Goal: Ask a question

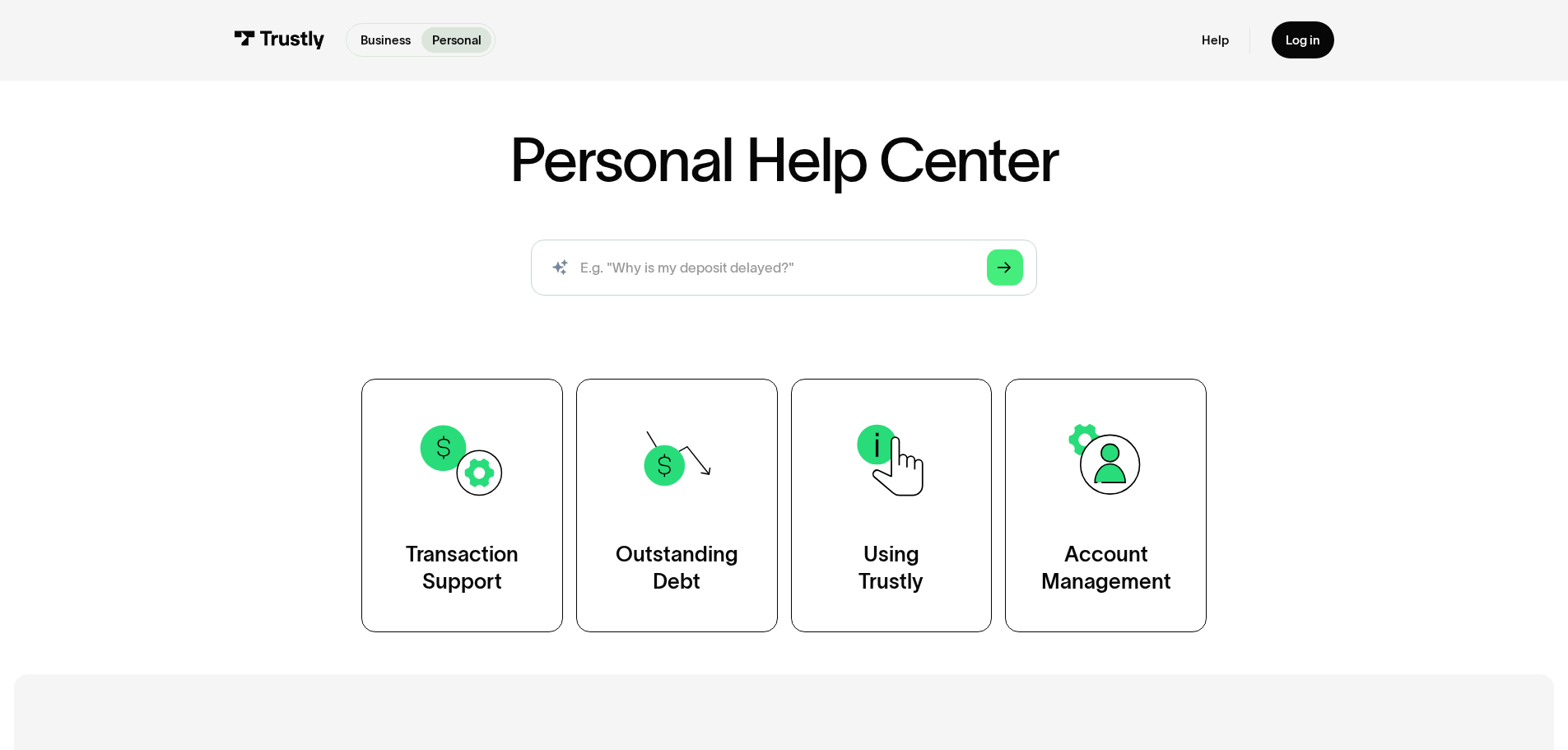
scroll to position [247, 0]
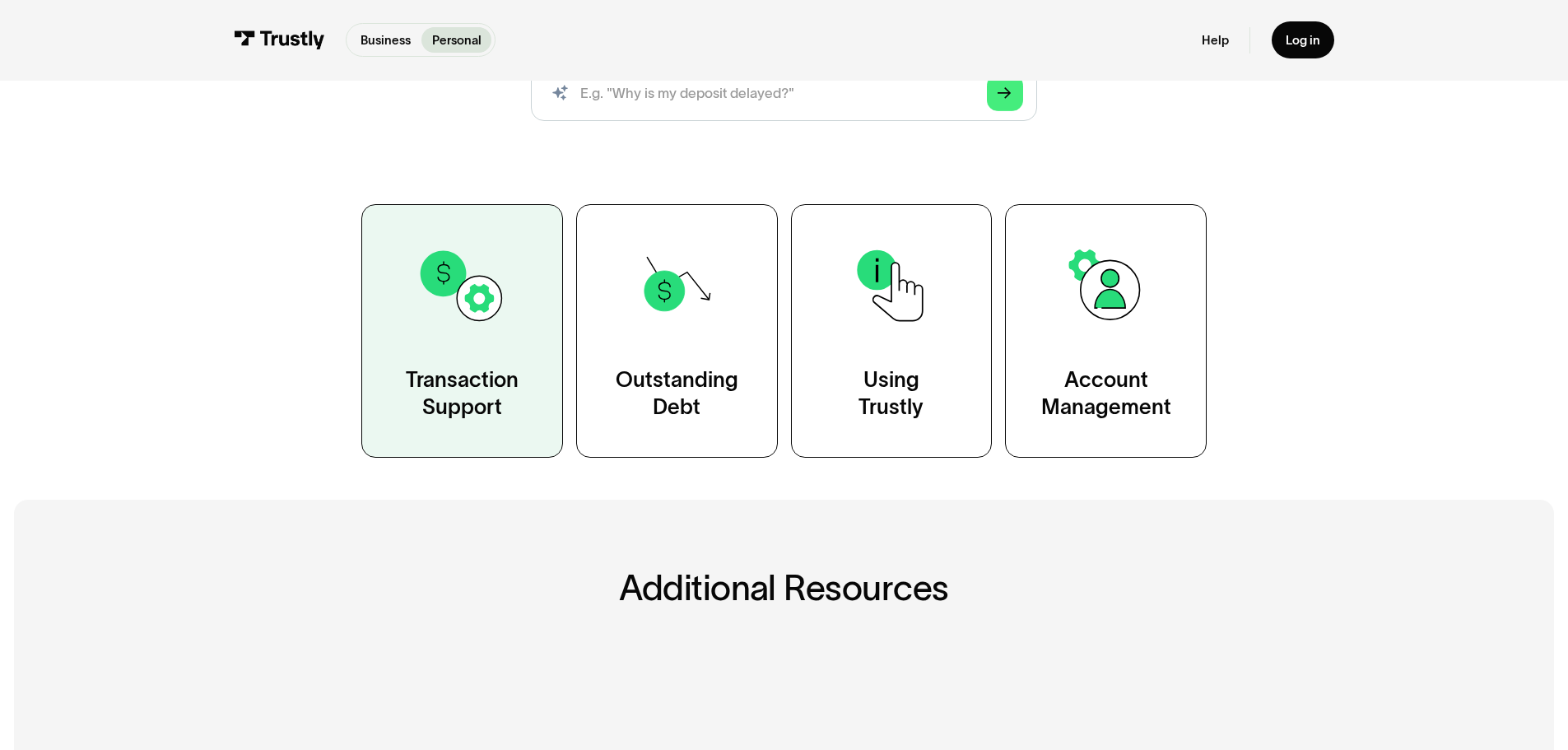
click at [473, 370] on div "Transaction Support" at bounding box center [462, 394] width 113 height 56
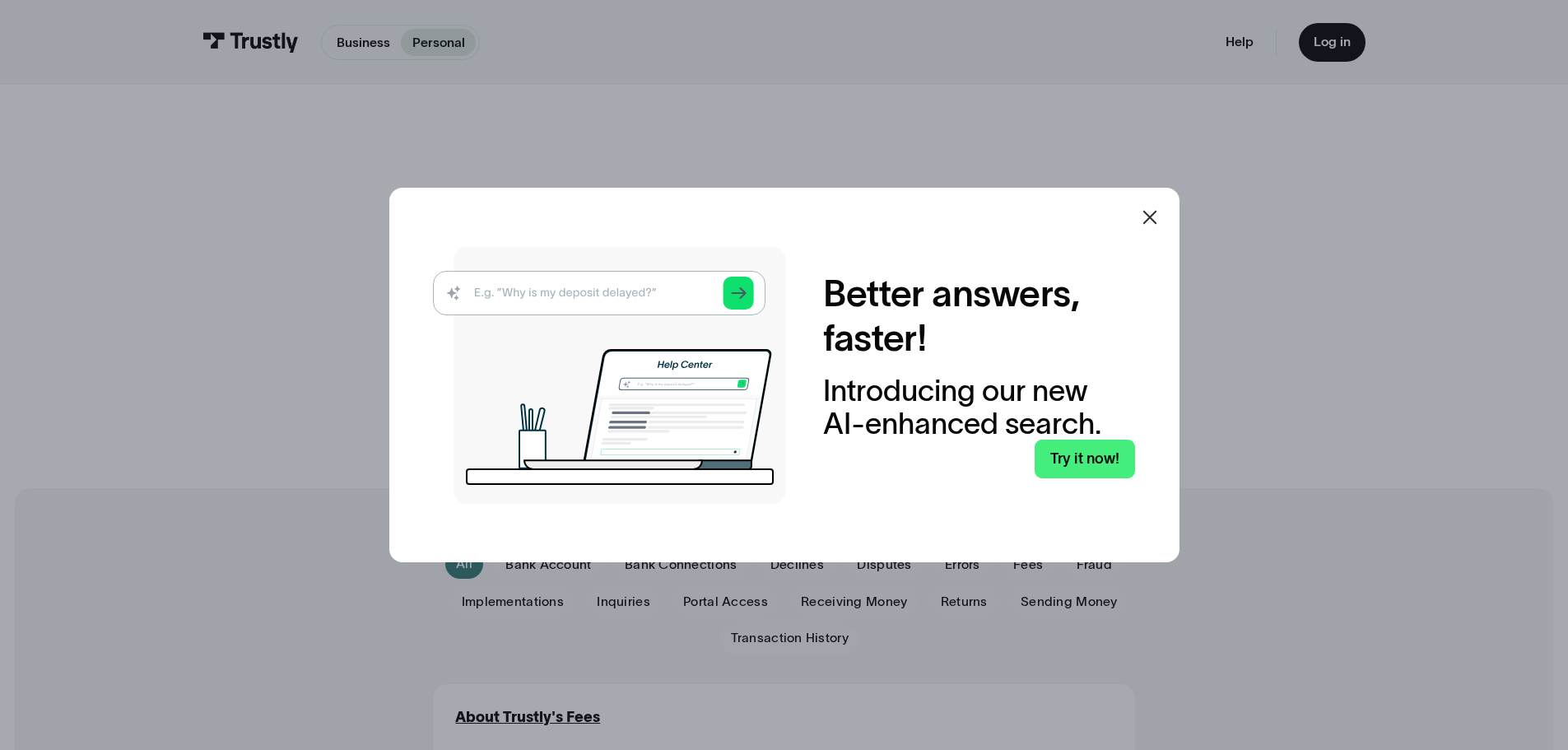
click at [593, 280] on img at bounding box center [609, 375] width 353 height 256
click at [595, 290] on img at bounding box center [609, 375] width 353 height 256
click at [1152, 217] on icon at bounding box center [1150, 218] width 20 height 20
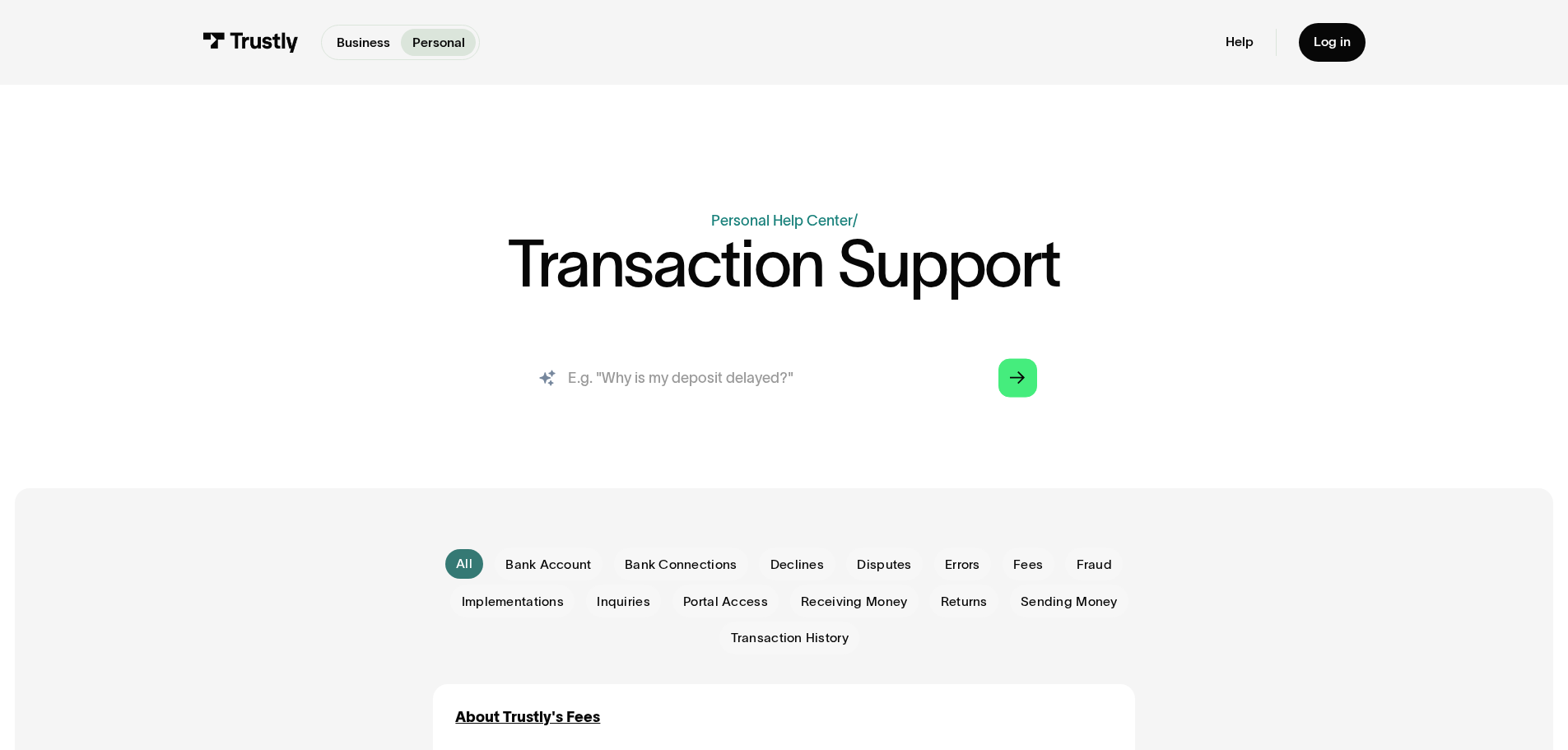
click at [598, 380] on input "search" at bounding box center [784, 377] width 535 height 59
type input "[PERSON_NAME] fargo issue"
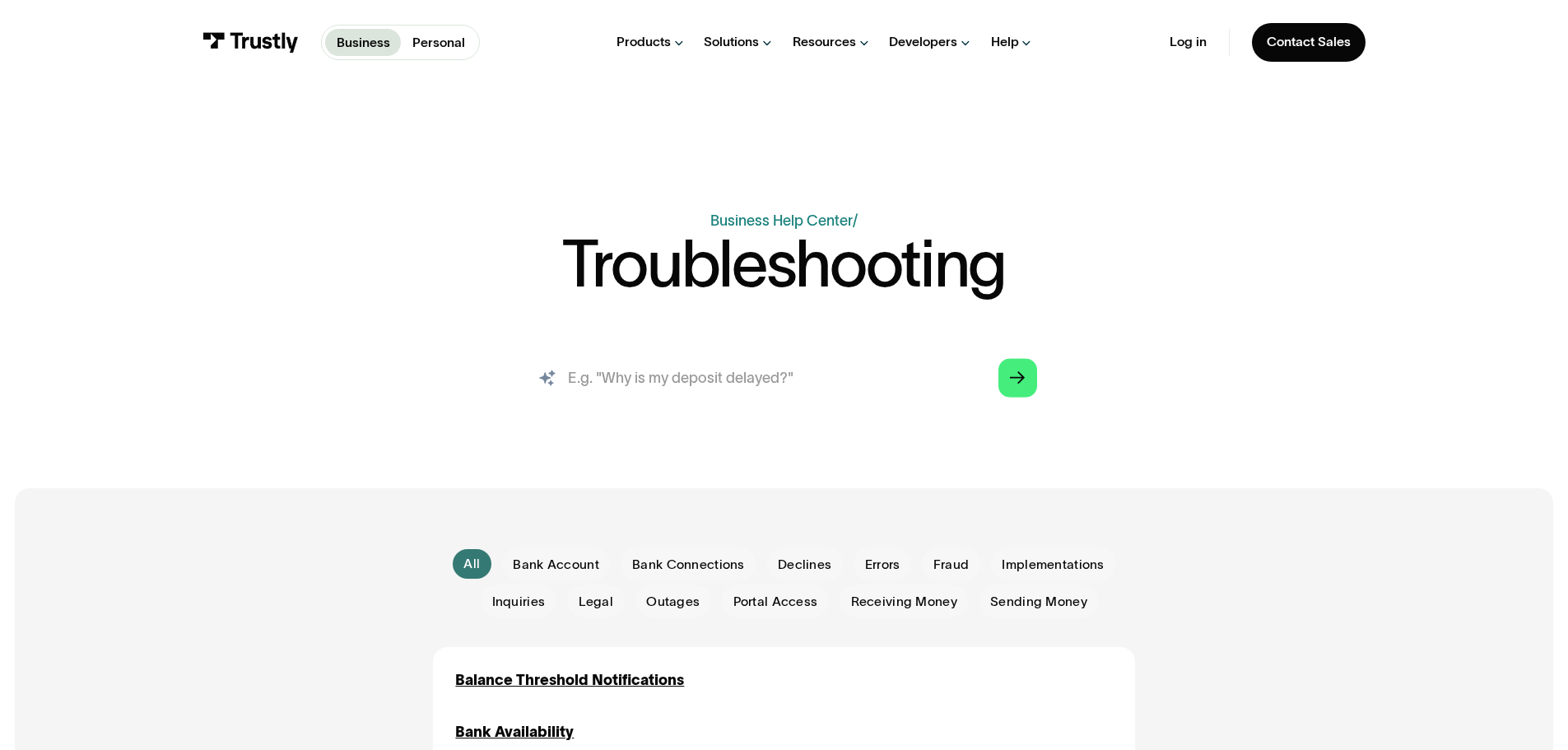
click at [635, 367] on input "search" at bounding box center [784, 377] width 535 height 59
type input "wells fargo"
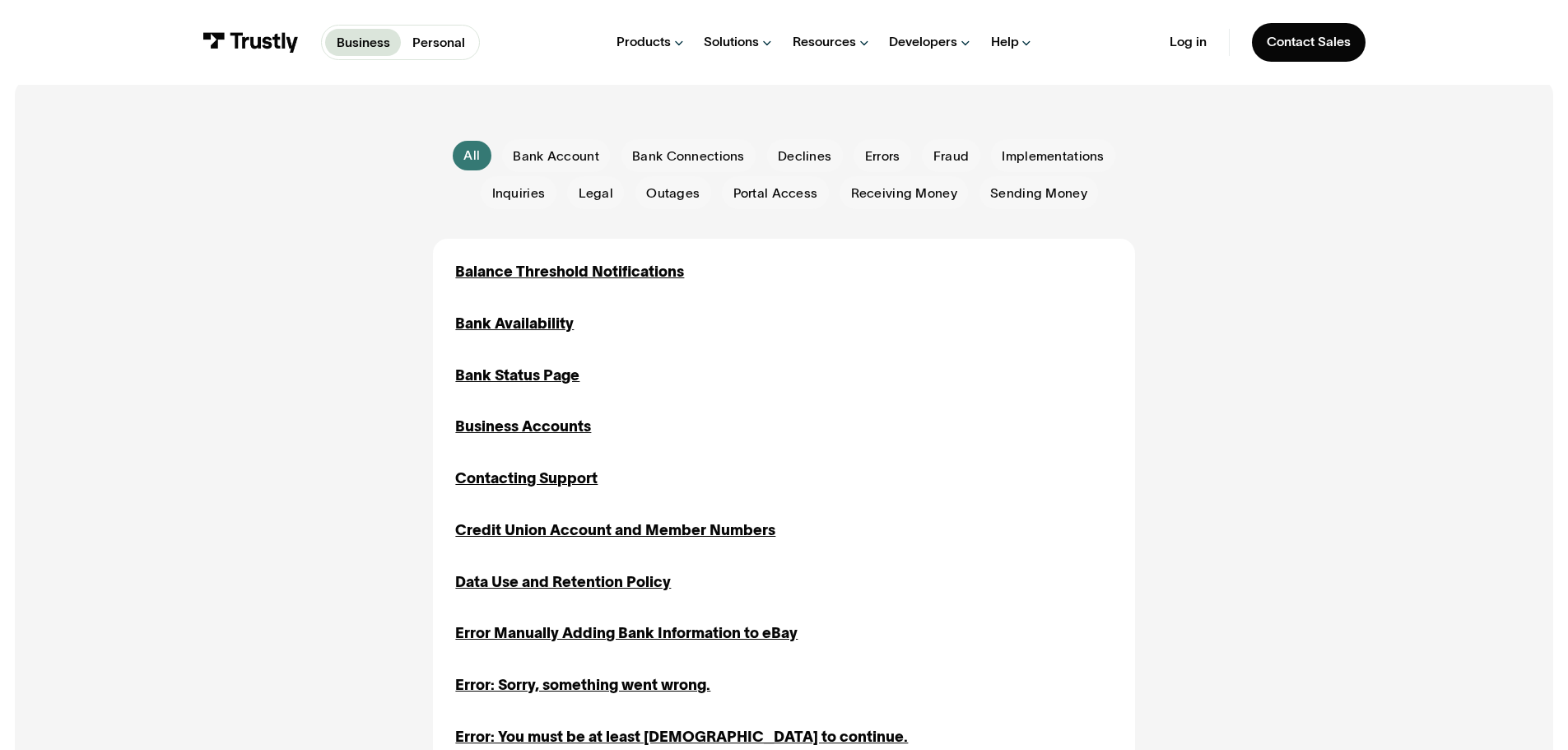
scroll to position [411, 0]
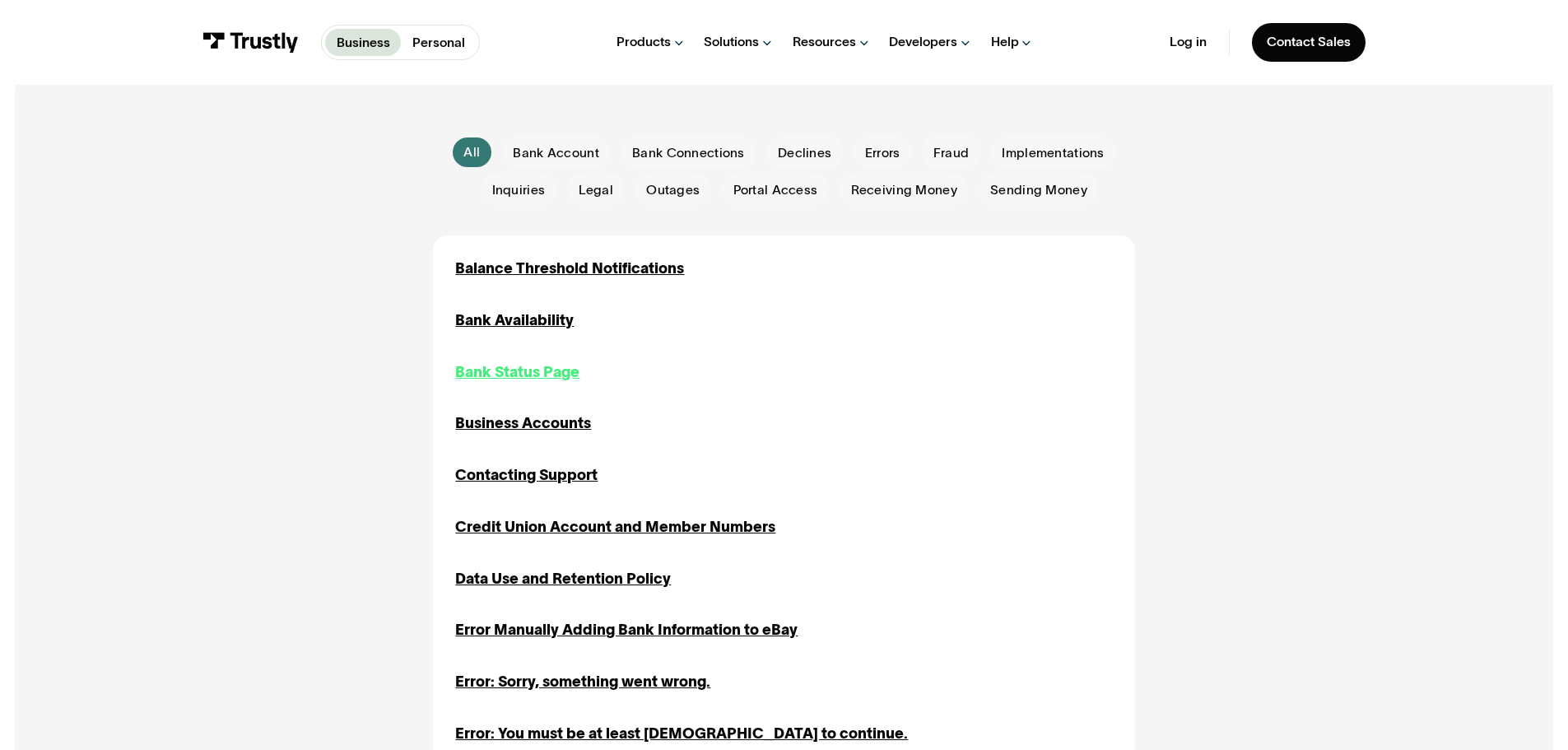
click at [513, 375] on div "Bank Status Page" at bounding box center [517, 372] width 124 height 23
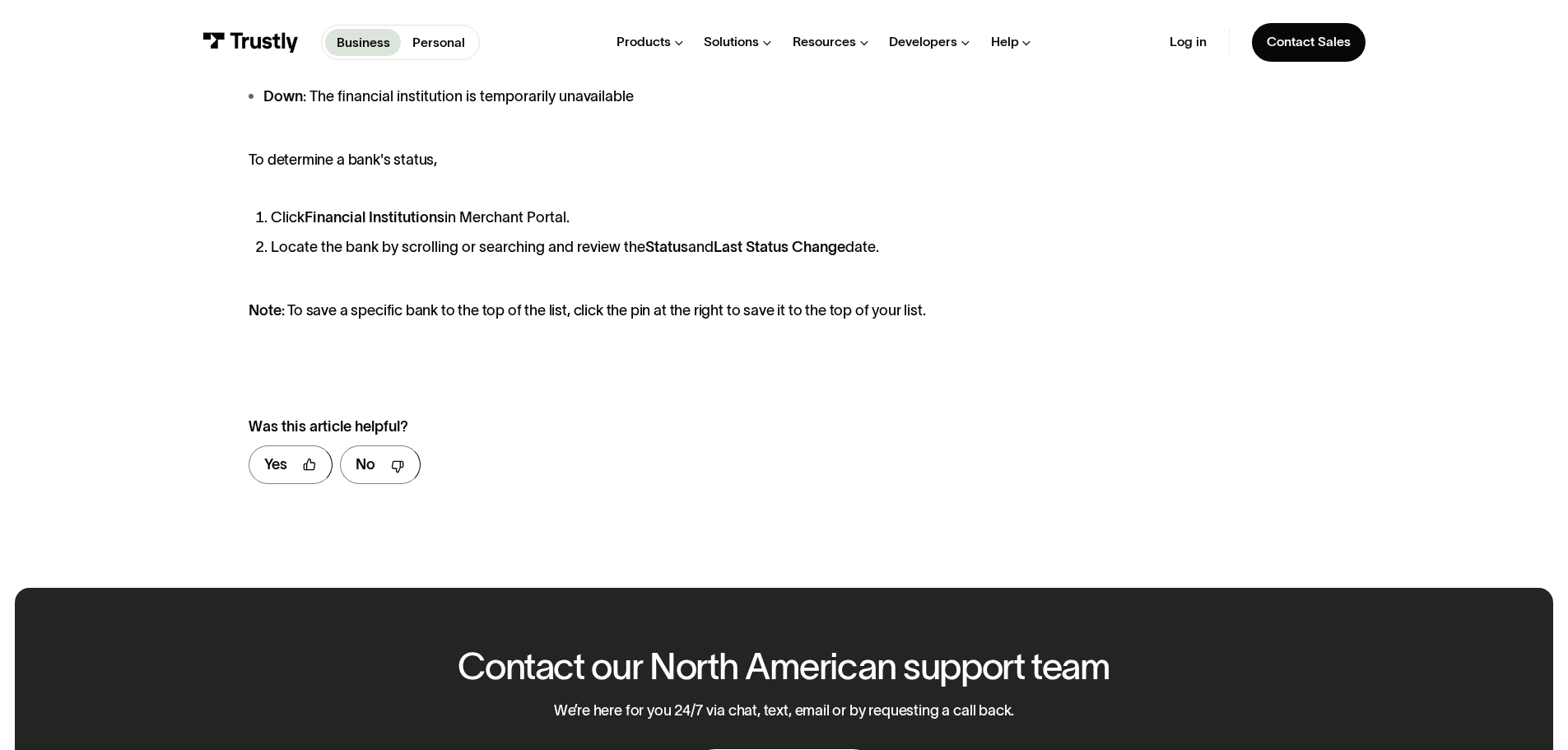
scroll to position [329, 0]
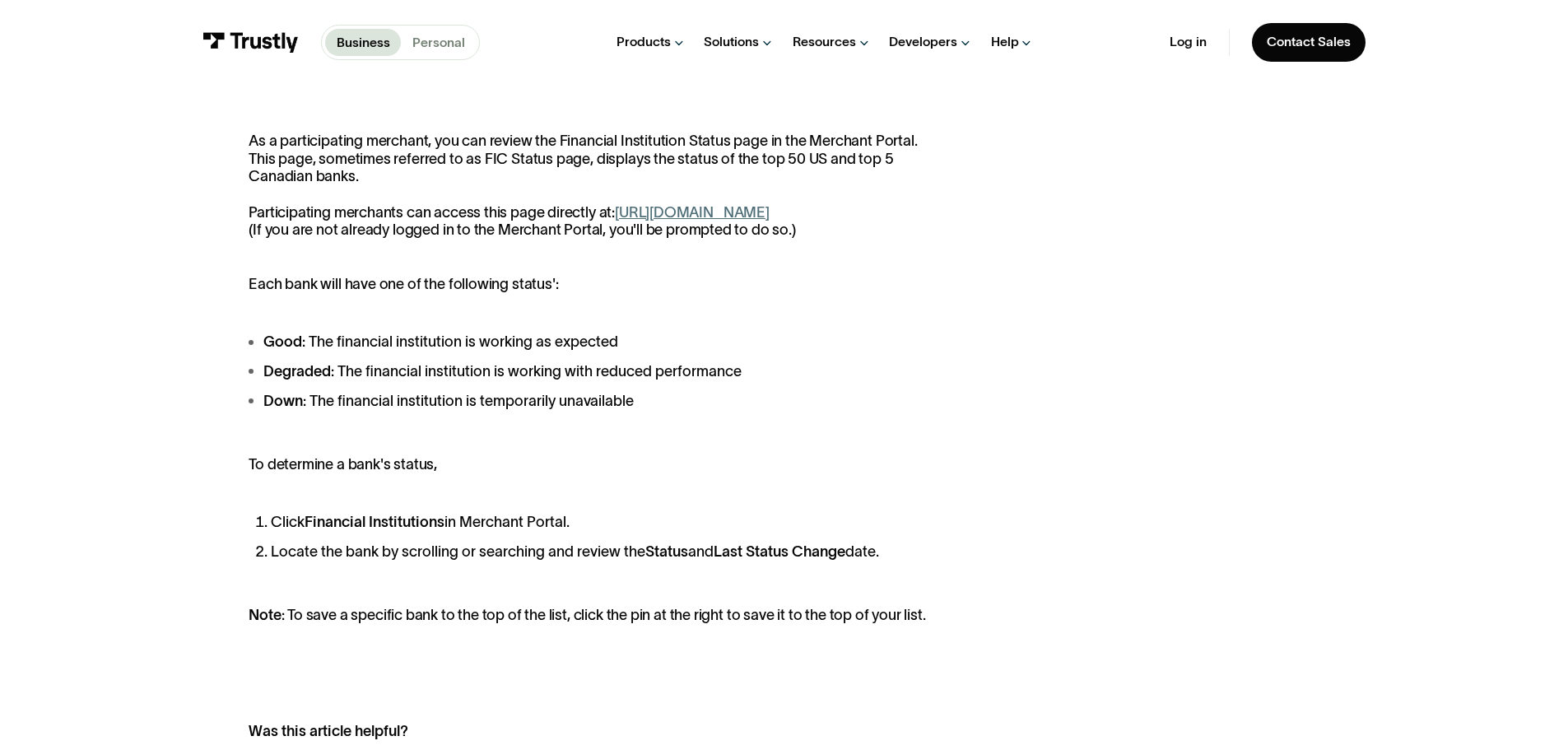
click at [441, 37] on p "Personal" at bounding box center [438, 43] width 53 height 20
